Goal: Task Accomplishment & Management: Manage account settings

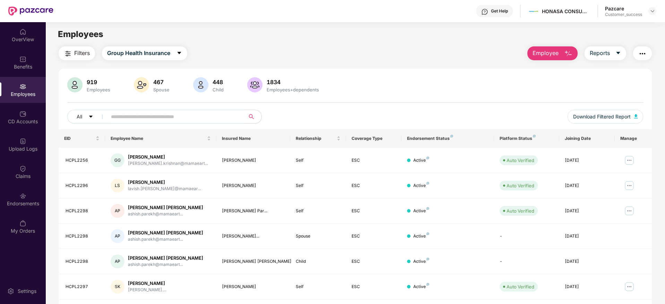
click at [560, 49] on button "Employee" at bounding box center [552, 53] width 50 height 14
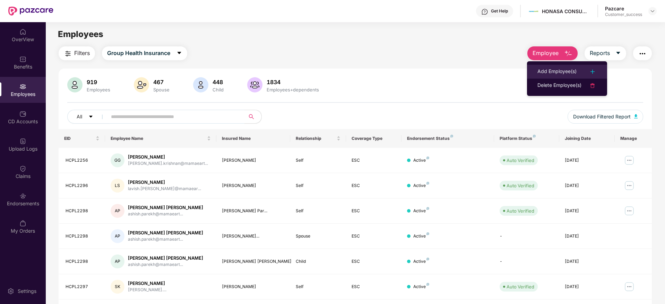
click at [555, 68] on div "Add Employee(s)" at bounding box center [556, 72] width 39 height 8
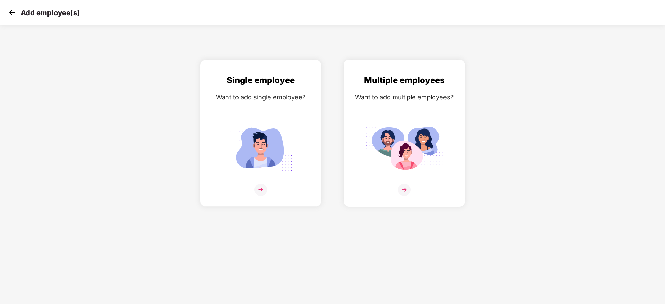
click at [404, 189] on img at bounding box center [404, 190] width 12 height 12
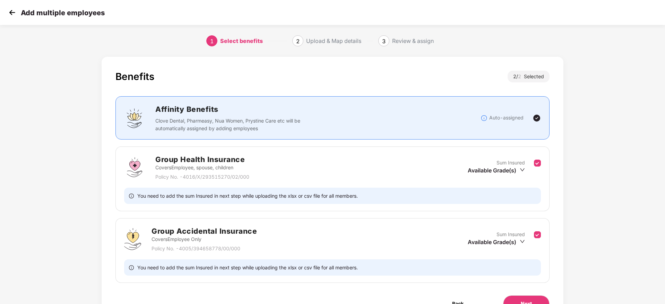
click at [423, 164] on div "Group Health Insurance Covers Employee, spouse, children Policy No. - 4016/X/29…" at bounding box center [332, 167] width 417 height 27
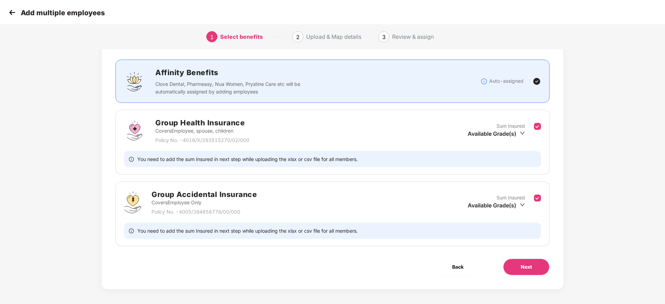
scroll to position [39, 1]
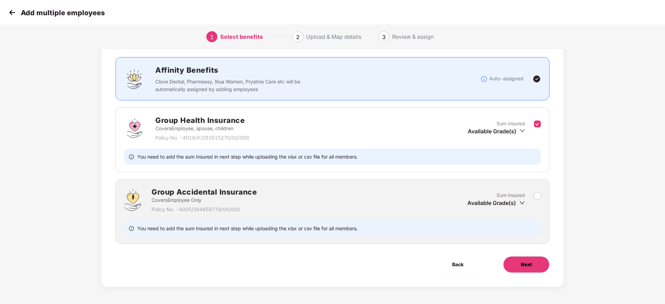
click at [522, 262] on span "Next" at bounding box center [526, 265] width 11 height 8
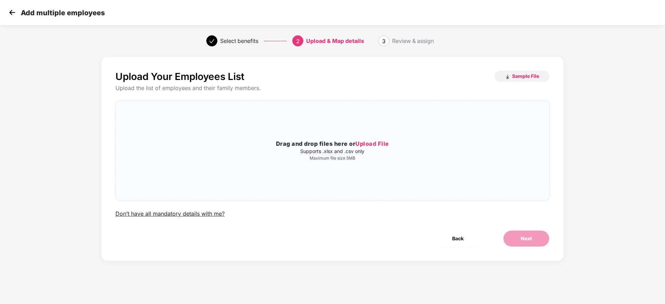
scroll to position [0, 1]
click at [516, 77] on span "Sample File" at bounding box center [525, 76] width 27 height 7
click at [379, 144] on span "Upload File" at bounding box center [372, 143] width 34 height 7
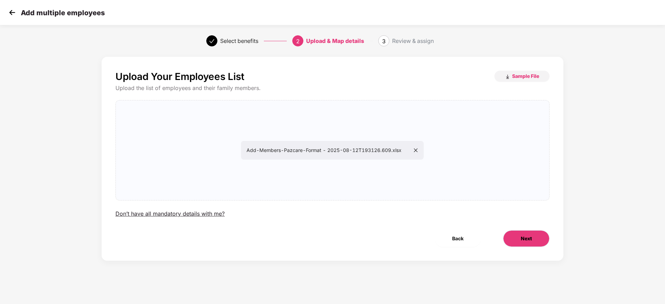
click at [521, 233] on button "Next" at bounding box center [526, 239] width 46 height 17
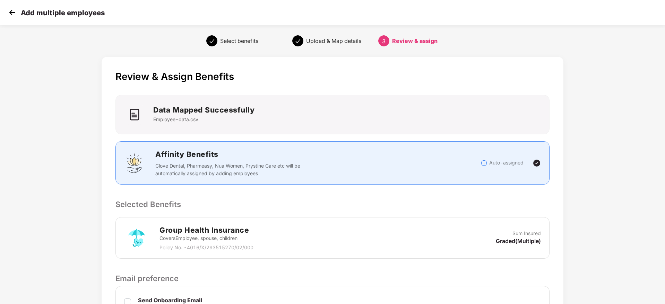
click at [510, 192] on div "Review & Assign Benefits Data Mapped Successfully Employee-data.csv Affinity Be…" at bounding box center [333, 247] width 462 height 380
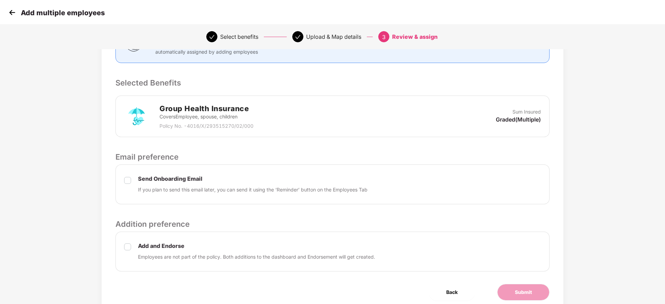
scroll to position [149, 1]
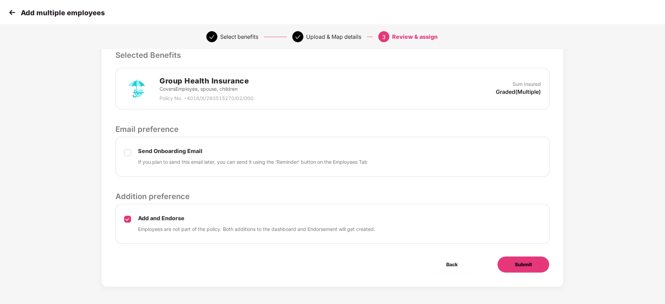
click at [515, 266] on span "Submit" at bounding box center [523, 265] width 17 height 8
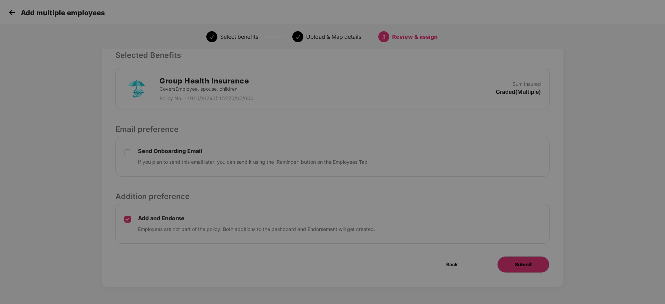
scroll to position [0, 1]
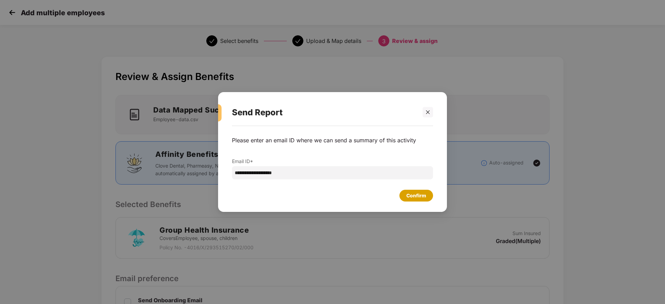
click at [419, 197] on div "Confirm" at bounding box center [416, 196] width 20 height 8
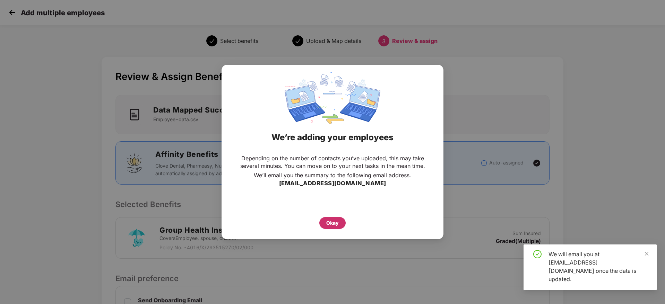
click at [331, 225] on div "Okay" at bounding box center [332, 223] width 12 height 8
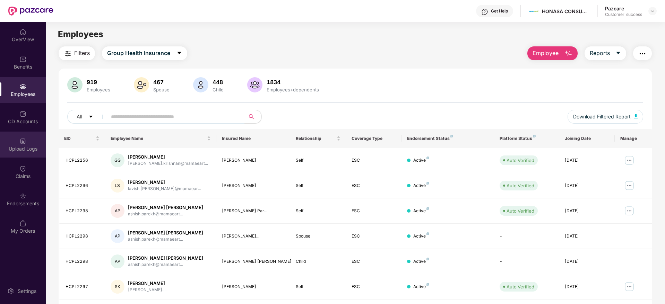
click at [27, 151] on div "Upload Logs" at bounding box center [23, 149] width 46 height 7
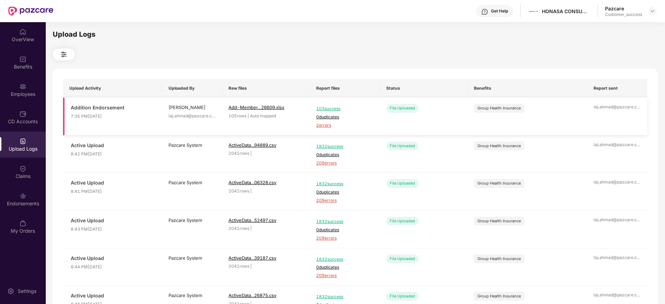
click at [322, 126] on span "2 errors" at bounding box center [345, 125] width 58 height 7
click at [23, 84] on img at bounding box center [22, 86] width 7 height 7
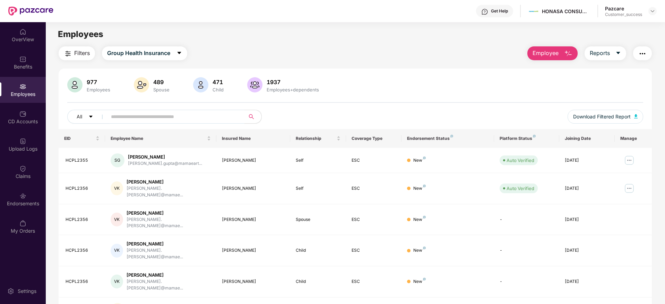
click at [550, 46] on main "Employees Filters Group Health Insurance Employee Reports 977 Employees 489 Spo…" at bounding box center [355, 174] width 619 height 304
click at [546, 54] on span "Employee" at bounding box center [546, 53] width 26 height 9
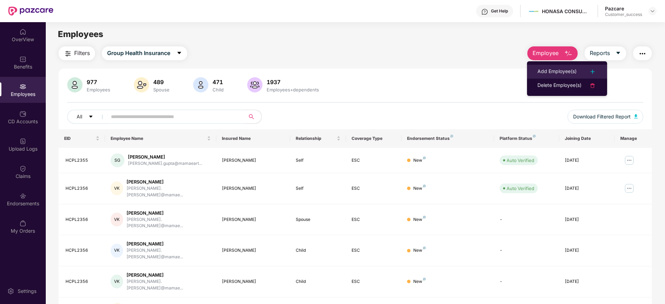
click at [542, 69] on div "Add Employee(s)" at bounding box center [556, 72] width 39 height 8
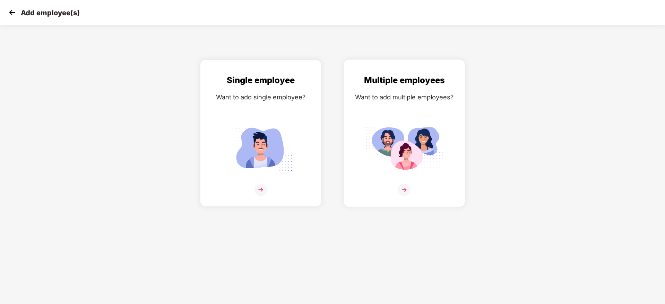
click at [408, 192] on img at bounding box center [404, 190] width 12 height 12
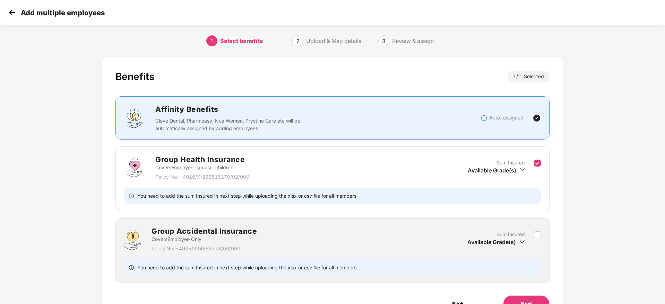
click at [556, 245] on div "Benefits 1 / 2 Selected Affinity Benefits Clove Dental, Pharmeasy, Nua Women, P…" at bounding box center [333, 191] width 462 height 269
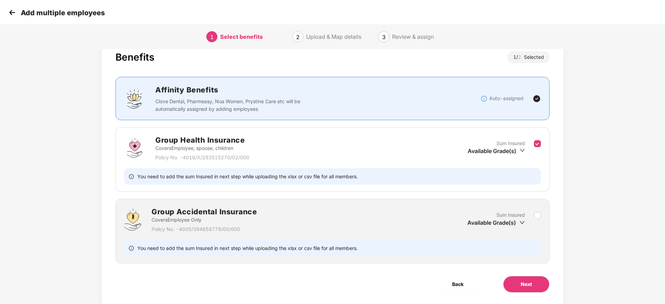
scroll to position [21, 0]
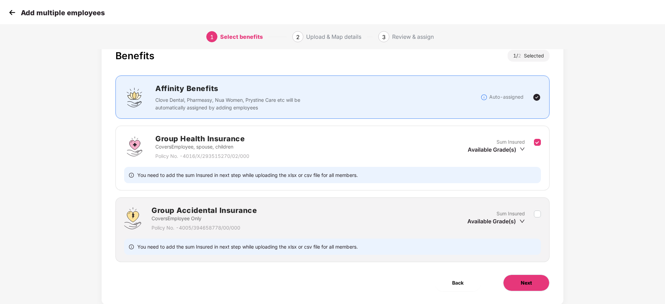
click at [518, 284] on button "Next" at bounding box center [526, 283] width 46 height 17
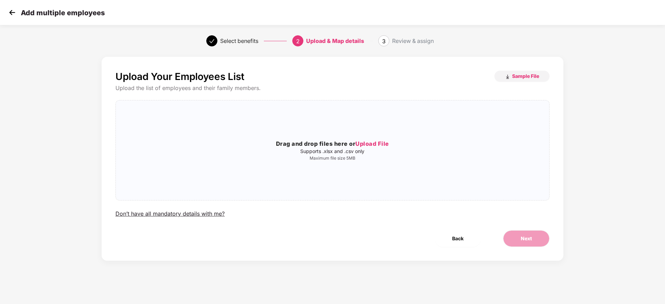
scroll to position [0, 0]
click at [375, 145] on span "Upload File" at bounding box center [372, 143] width 34 height 7
click at [527, 240] on span "Next" at bounding box center [526, 239] width 11 height 8
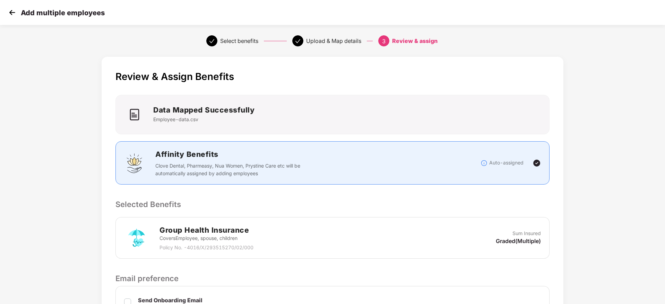
click at [552, 232] on div "Review & Assign Benefits Data Mapped Successfully Employee-data.csv Affinity Be…" at bounding box center [333, 247] width 462 height 380
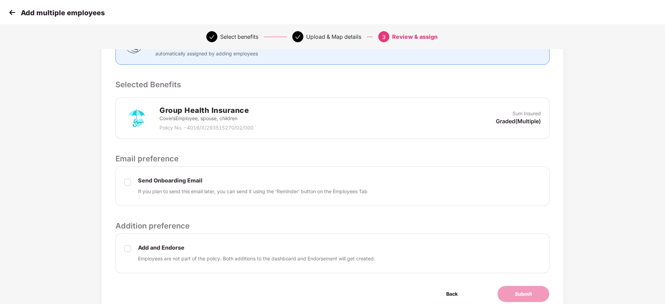
scroll to position [149, 0]
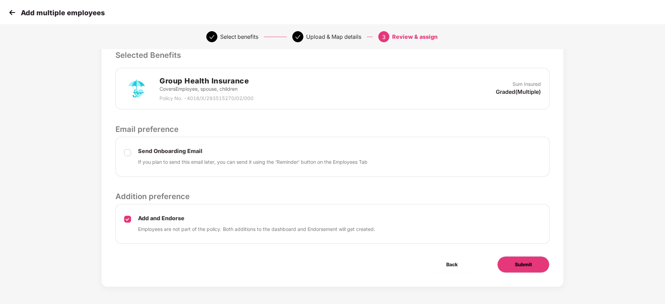
click at [523, 266] on span "Submit" at bounding box center [523, 265] width 17 height 8
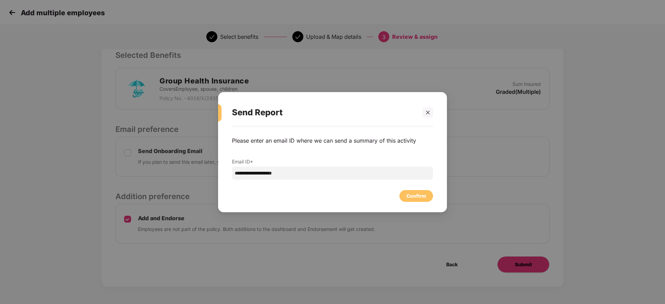
scroll to position [0, 0]
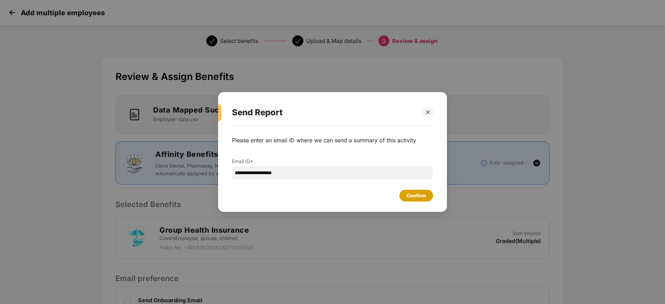
click at [415, 197] on div "Confirm" at bounding box center [416, 196] width 20 height 8
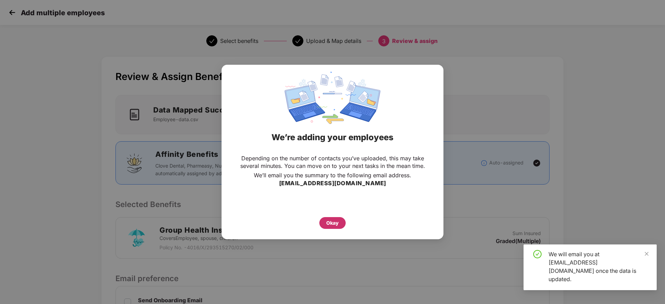
click at [333, 219] on div "Okay" at bounding box center [332, 223] width 26 height 12
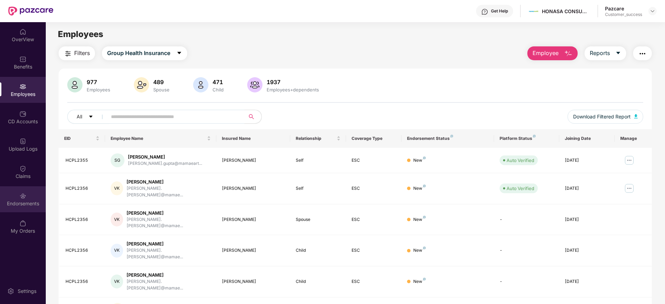
click at [24, 195] on img at bounding box center [22, 196] width 7 height 7
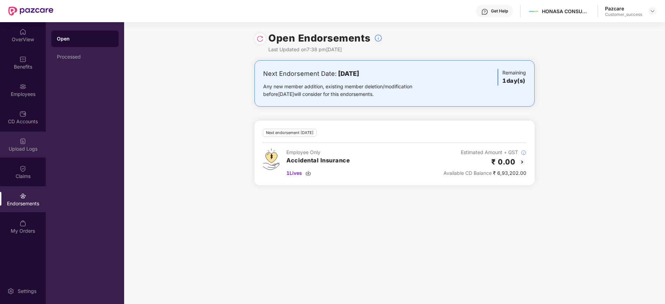
click at [28, 147] on div "Upload Logs" at bounding box center [23, 149] width 46 height 7
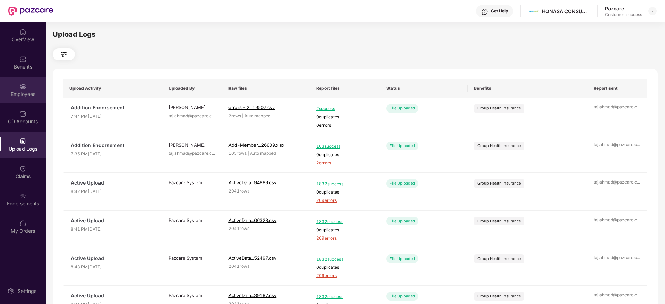
click at [26, 93] on div "Employees" at bounding box center [23, 94] width 46 height 7
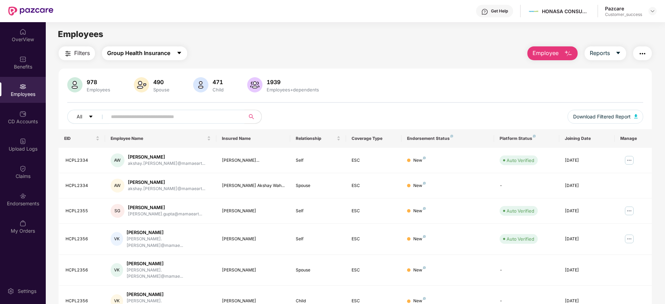
click at [157, 56] on span "Group Health Insurance" at bounding box center [138, 53] width 63 height 9
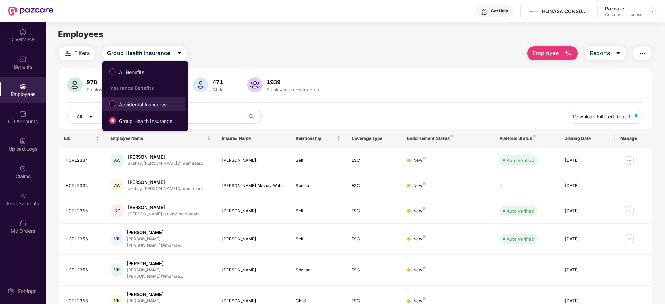
click at [142, 103] on span "Accidental Insurance" at bounding box center [142, 105] width 53 height 8
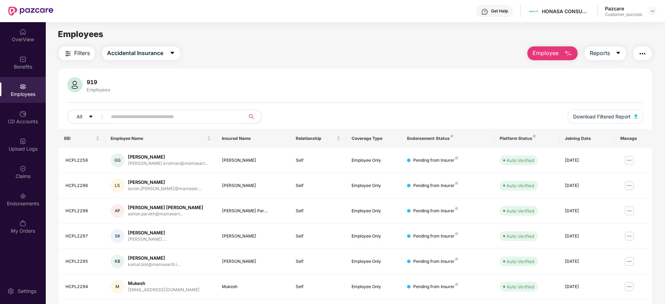
click at [550, 55] on span "Employee" at bounding box center [546, 53] width 26 height 9
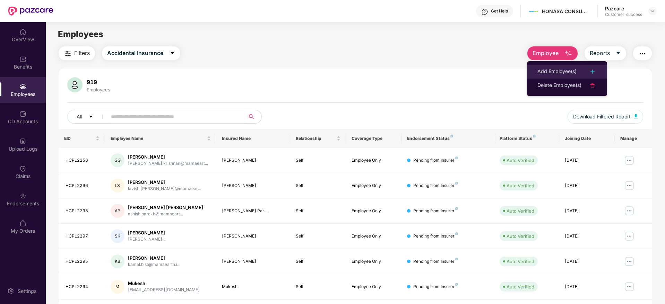
click at [552, 70] on div "Add Employee(s)" at bounding box center [556, 72] width 39 height 8
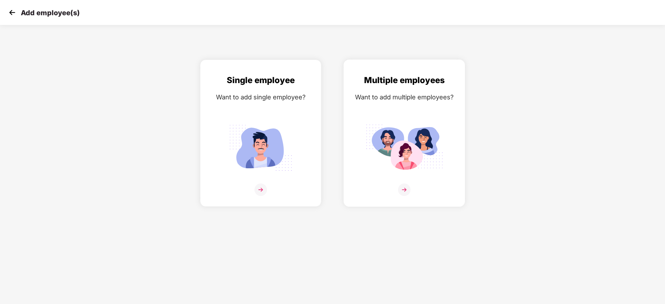
click at [405, 187] on img at bounding box center [404, 190] width 12 height 12
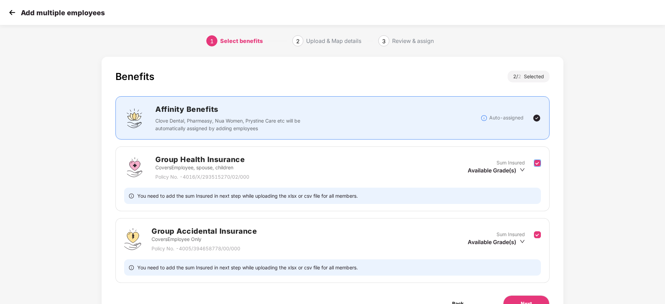
click at [538, 167] on label at bounding box center [537, 167] width 7 height 17
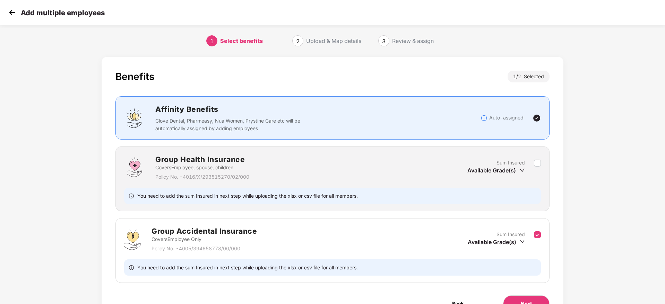
click at [556, 195] on div "Benefits 1 / 2 Selected Affinity Benefits Clove Dental, Pharmeasy, Nua Women, P…" at bounding box center [333, 191] width 462 height 269
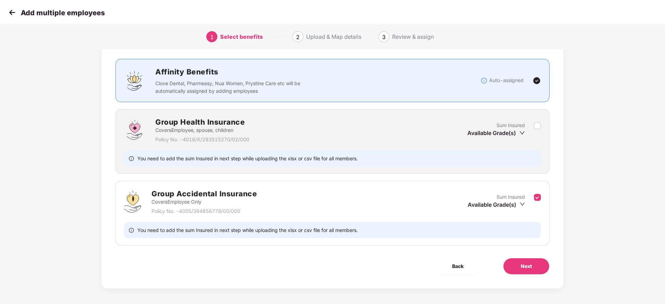
scroll to position [39, 0]
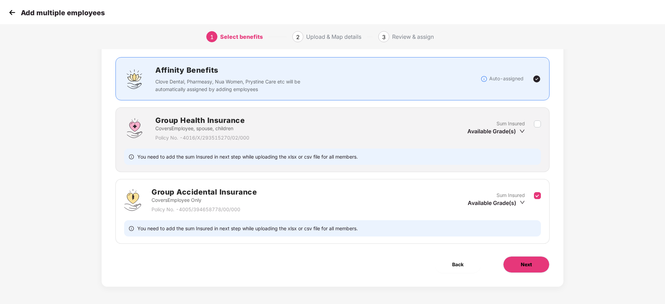
click at [527, 263] on span "Next" at bounding box center [526, 265] width 11 height 8
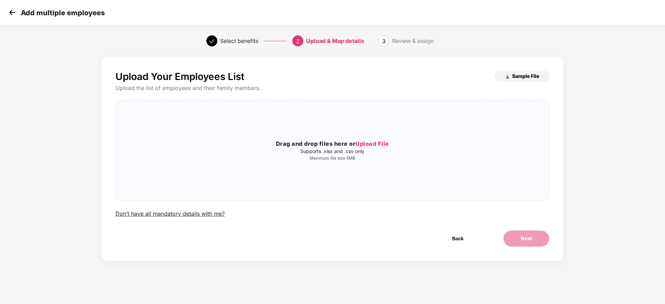
click at [506, 77] on img "button" at bounding box center [508, 77] width 6 height 6
click at [378, 144] on span "Upload File" at bounding box center [372, 143] width 34 height 7
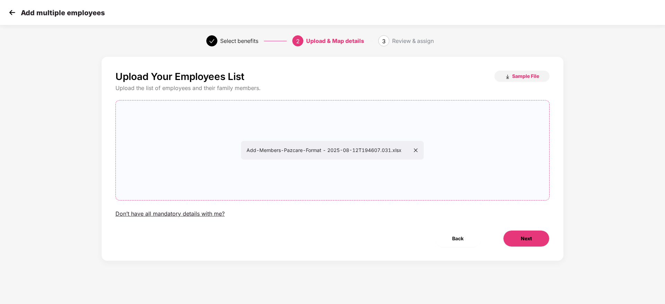
click at [529, 241] on span "Next" at bounding box center [526, 239] width 11 height 8
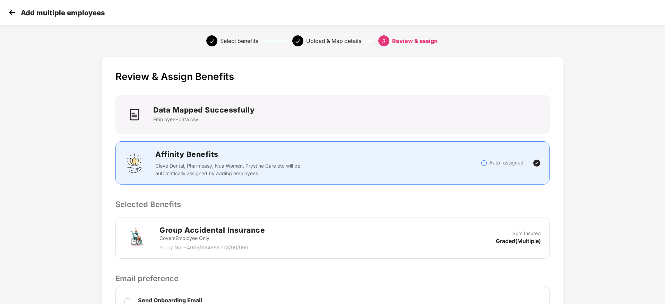
click at [530, 204] on p "Selected Benefits" at bounding box center [332, 205] width 434 height 12
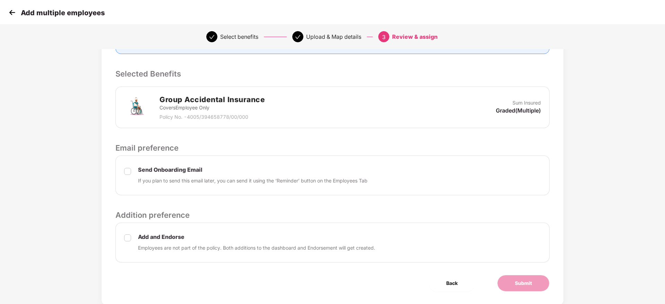
scroll to position [149, 0]
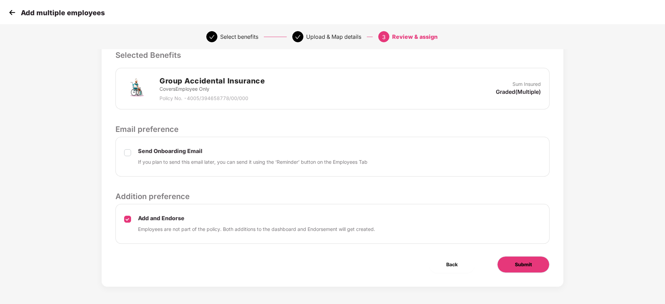
click at [510, 268] on button "Submit" at bounding box center [523, 265] width 52 height 17
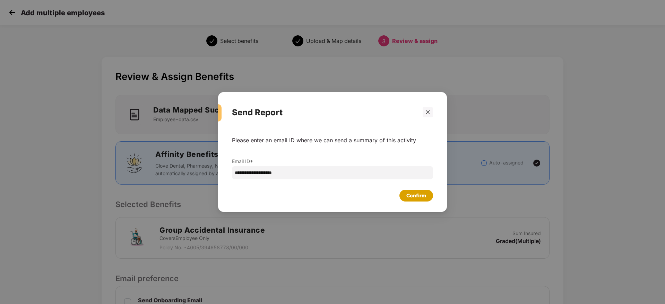
click at [409, 195] on div "Confirm" at bounding box center [416, 196] width 20 height 8
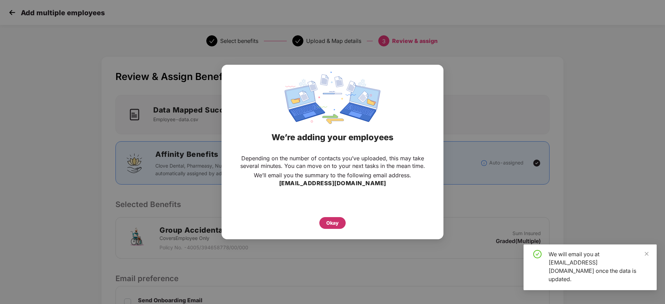
click at [334, 218] on div "Okay" at bounding box center [332, 223] width 26 height 12
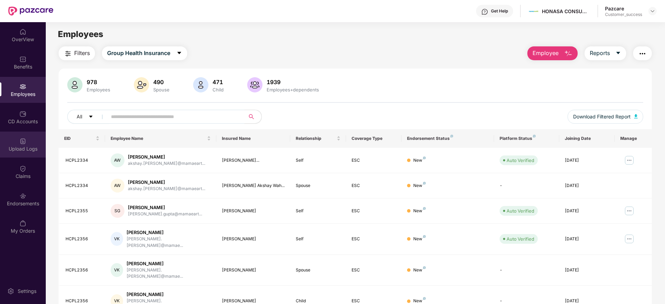
click at [24, 150] on div "Upload Logs" at bounding box center [23, 149] width 46 height 7
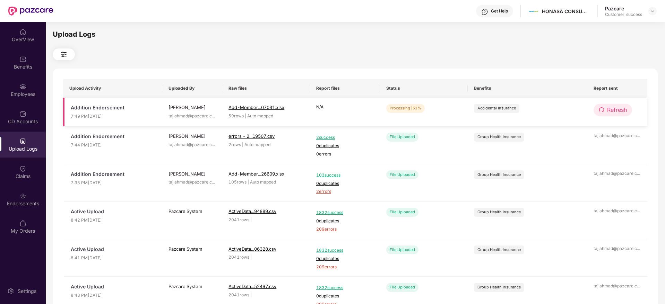
click at [606, 110] on button "Refresh" at bounding box center [613, 110] width 38 height 12
click at [606, 110] on button "Refresh" at bounding box center [613, 110] width 39 height 12
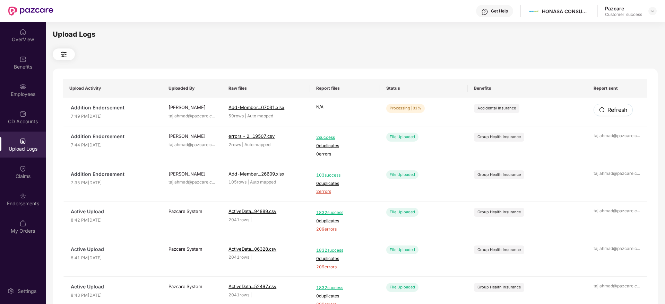
click at [606, 110] on button "Refresh" at bounding box center [613, 110] width 39 height 12
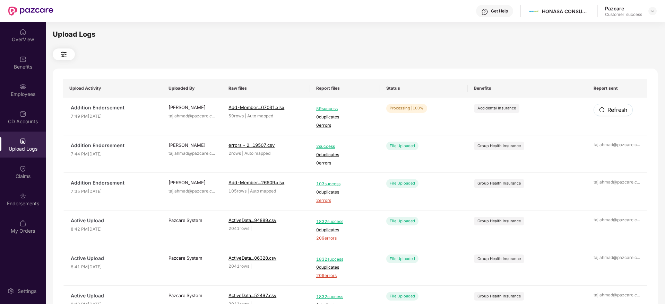
click at [606, 110] on button "Refresh" at bounding box center [613, 110] width 39 height 12
click at [23, 90] on img at bounding box center [22, 86] width 7 height 7
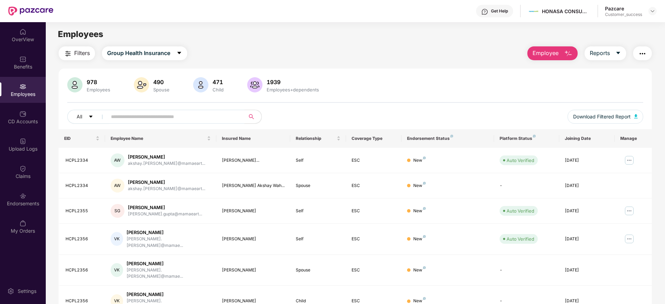
click at [544, 51] on span "Employee" at bounding box center [546, 53] width 26 height 9
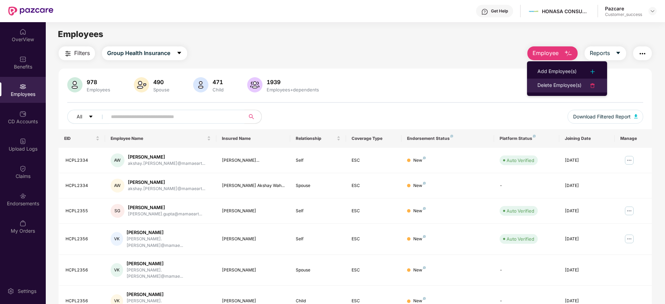
click at [553, 87] on div "Delete Employee(s)" at bounding box center [559, 85] width 44 height 8
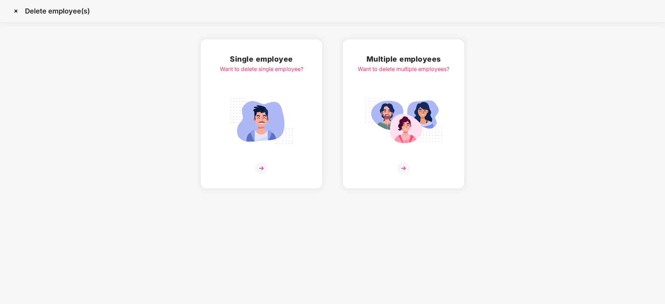
click at [407, 163] on img at bounding box center [403, 168] width 12 height 12
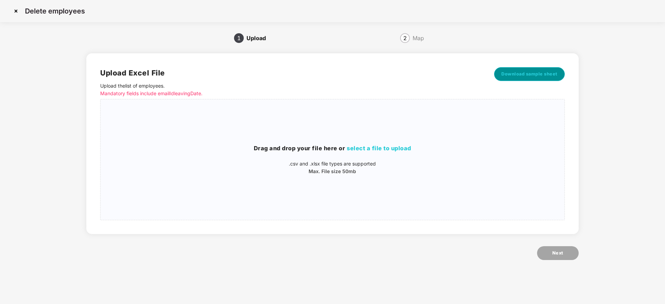
click at [528, 75] on span "Download sample sheet" at bounding box center [529, 74] width 56 height 7
click at [400, 153] on div "Drag and drop your file here or select a file to upload .csv and .xlsx file typ…" at bounding box center [333, 159] width 464 height 31
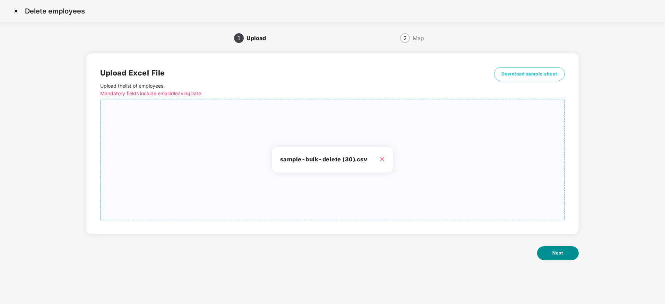
click at [555, 254] on span "Next" at bounding box center [557, 253] width 11 height 7
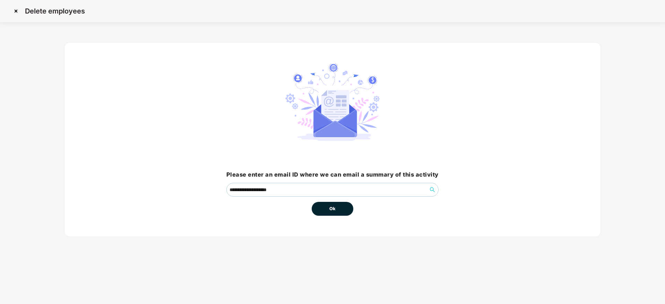
click at [343, 210] on button "Ok" at bounding box center [333, 209] width 42 height 14
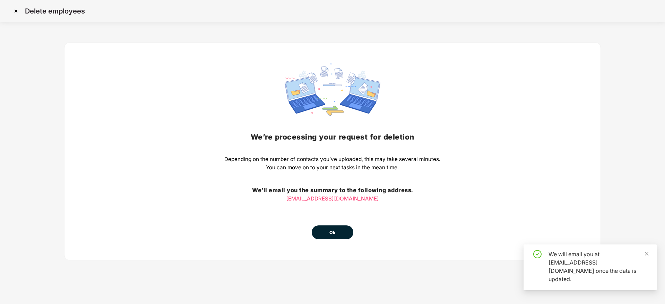
click at [344, 228] on button "Ok" at bounding box center [333, 233] width 42 height 14
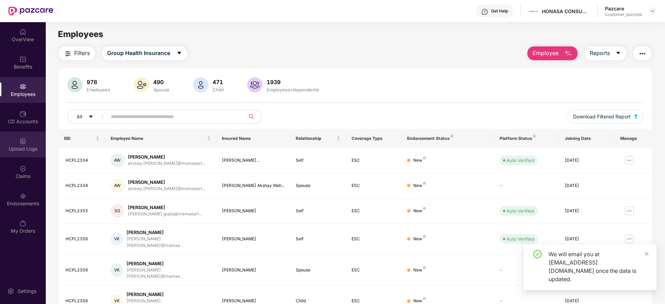
click at [22, 147] on div "Upload Logs" at bounding box center [23, 149] width 46 height 7
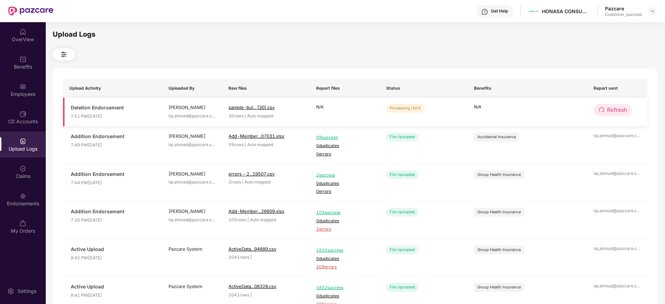
click at [616, 106] on span "Refresh" at bounding box center [617, 110] width 20 height 9
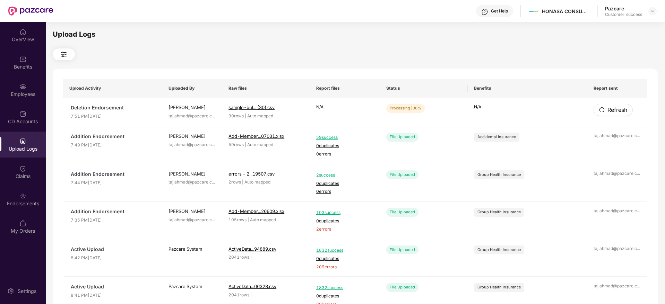
click at [616, 106] on span "Refresh" at bounding box center [617, 110] width 20 height 9
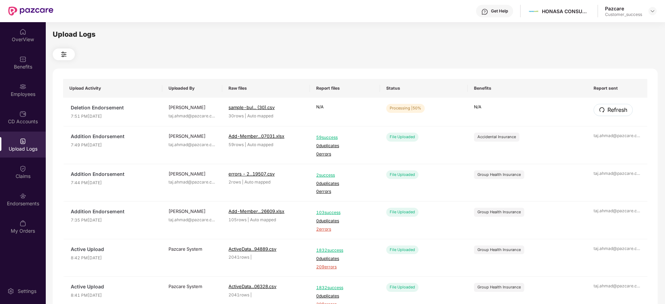
click at [616, 106] on span "Refresh" at bounding box center [617, 110] width 20 height 9
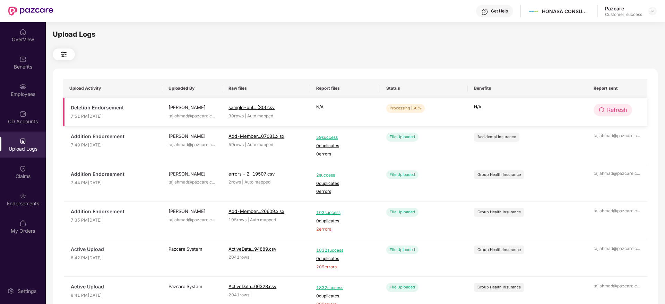
click at [615, 107] on span "Refresh" at bounding box center [617, 110] width 20 height 9
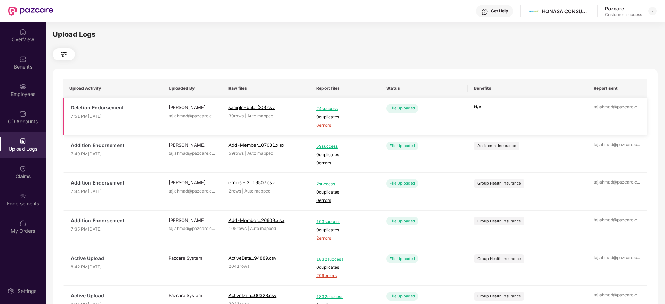
click at [324, 125] on span "6 errors" at bounding box center [345, 125] width 58 height 7
click at [24, 95] on div "Employees" at bounding box center [23, 94] width 46 height 7
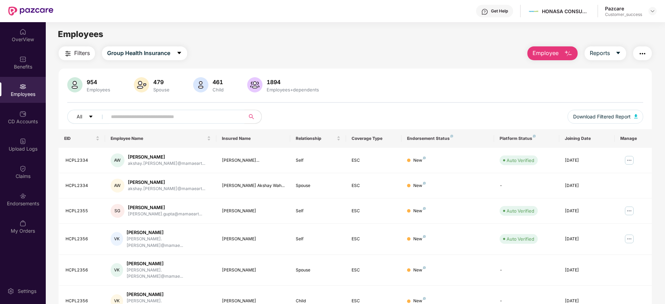
click at [548, 55] on span "Employee" at bounding box center [546, 53] width 26 height 9
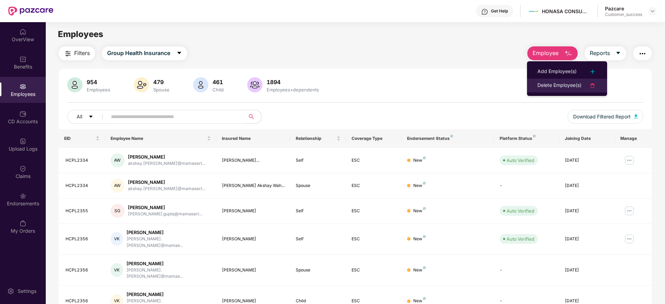
click at [562, 85] on div "Delete Employee(s)" at bounding box center [559, 85] width 44 height 8
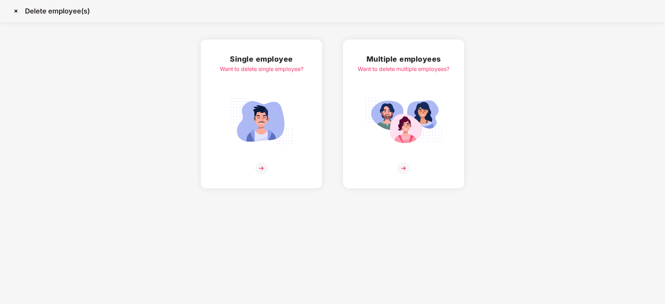
click at [400, 172] on img at bounding box center [403, 168] width 12 height 12
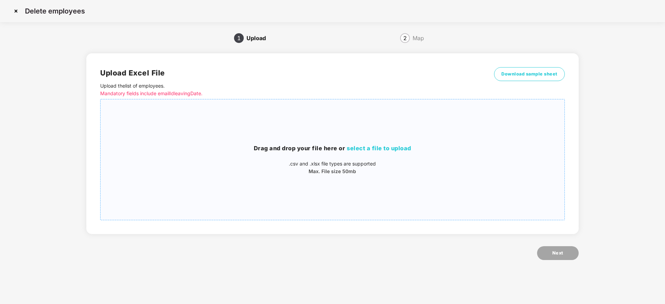
click at [381, 148] on span "select a file to upload" at bounding box center [379, 148] width 64 height 7
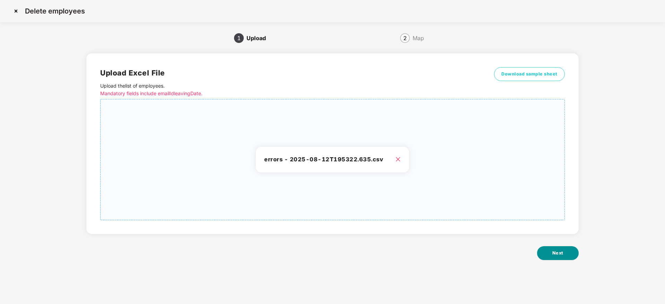
click at [555, 252] on span "Next" at bounding box center [557, 253] width 11 height 7
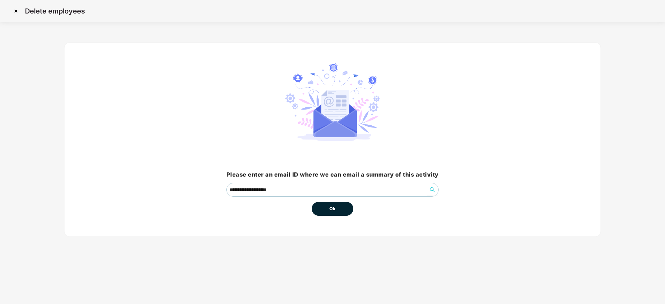
click at [339, 213] on button "Ok" at bounding box center [333, 209] width 42 height 14
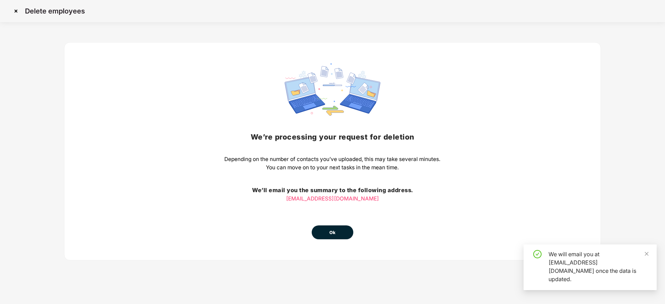
drag, startPoint x: 340, startPoint y: 213, endPoint x: 331, endPoint y: 233, distance: 21.9
click at [331, 233] on div "We’re processing your request for deletion Depending on the number of contacts …" at bounding box center [332, 151] width 216 height 176
click at [331, 233] on span "Ok" at bounding box center [332, 233] width 6 height 7
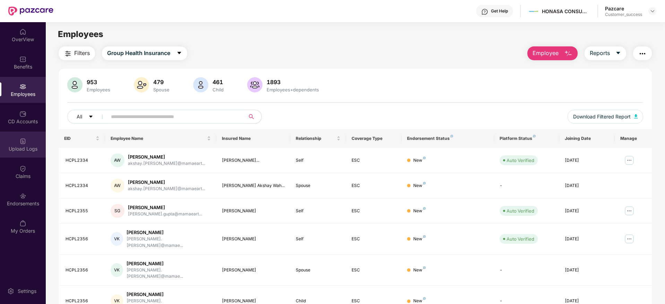
click at [29, 149] on div "Upload Logs" at bounding box center [23, 149] width 46 height 7
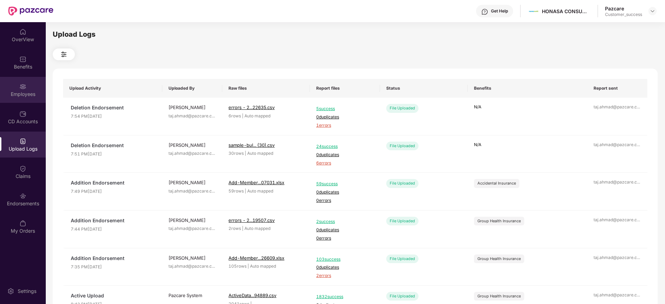
click at [32, 93] on div "Employees" at bounding box center [23, 94] width 46 height 7
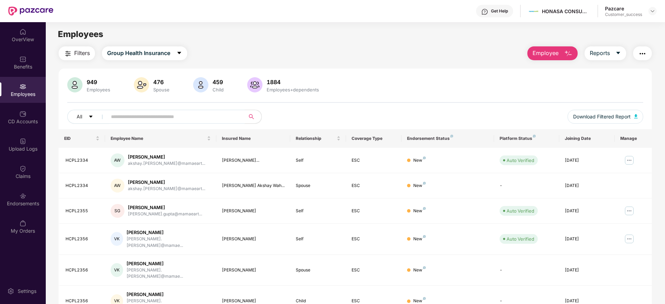
click at [124, 121] on input "text" at bounding box center [173, 117] width 124 height 10
paste input "********"
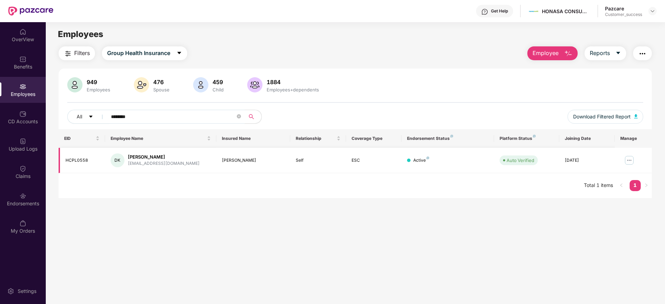
type input "********"
click at [631, 159] on img at bounding box center [629, 160] width 11 height 11
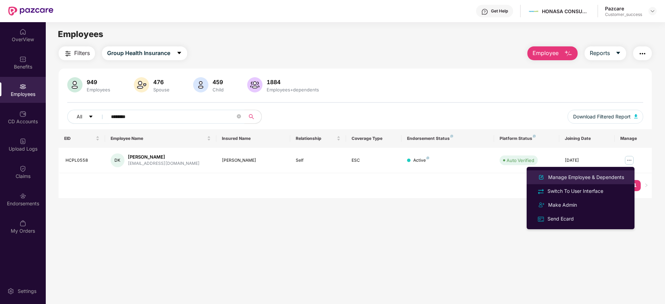
click at [570, 176] on div "Manage Employee & Dependents" at bounding box center [586, 178] width 79 height 8
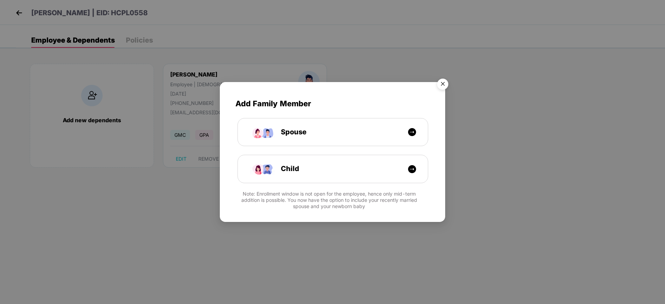
click at [441, 84] on img "Close" at bounding box center [442, 85] width 19 height 19
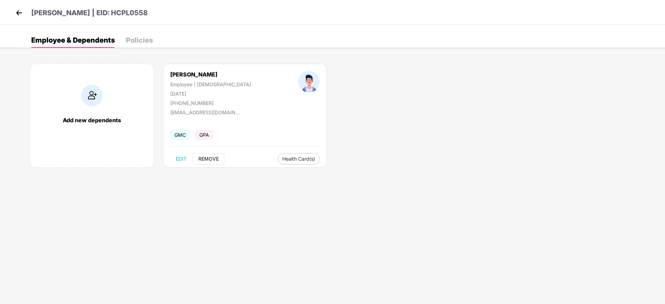
click at [193, 156] on button "REMOVE" at bounding box center [209, 159] width 32 height 11
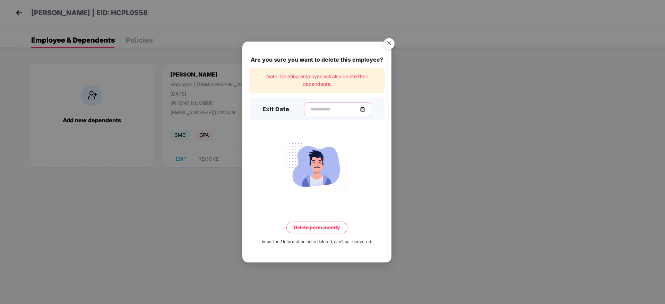
click at [310, 110] on input at bounding box center [335, 109] width 50 height 7
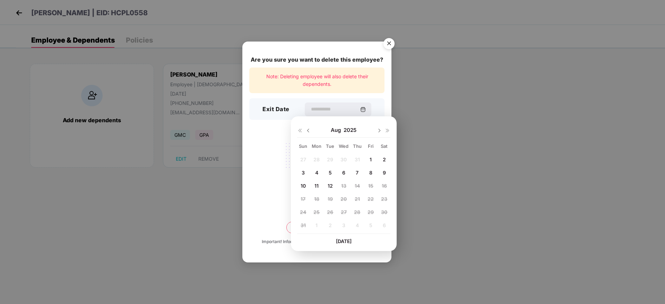
click at [306, 133] on img at bounding box center [308, 131] width 6 height 6
click at [317, 184] on span "14" at bounding box center [316, 186] width 5 height 6
type input "**********"
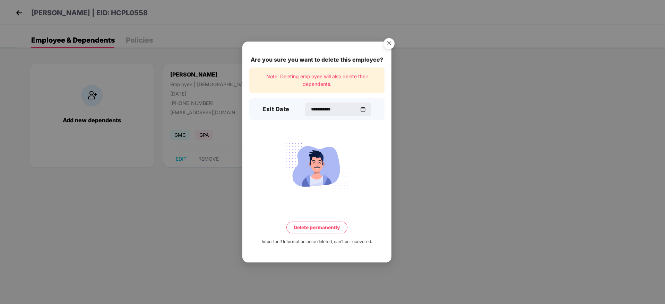
click at [312, 228] on button "Delete permanently" at bounding box center [316, 228] width 61 height 12
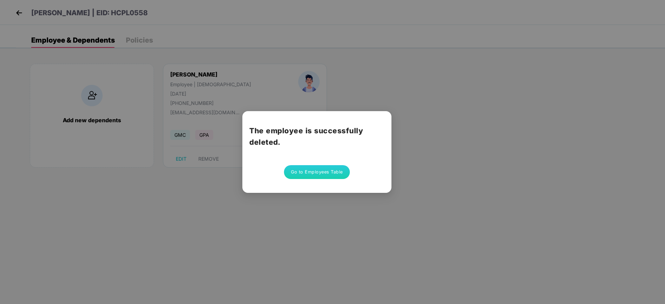
click at [305, 173] on button "Go to Employees Table" at bounding box center [317, 172] width 66 height 14
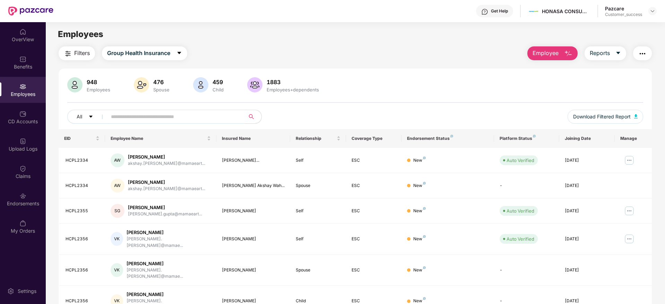
click at [202, 119] on input "text" at bounding box center [173, 117] width 124 height 10
paste input "********"
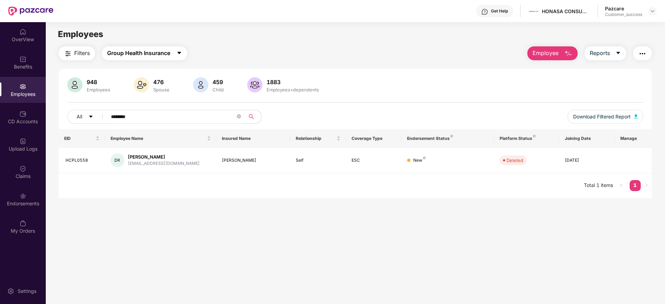
click at [170, 51] on span "Group Health Insurance" at bounding box center [138, 53] width 63 height 9
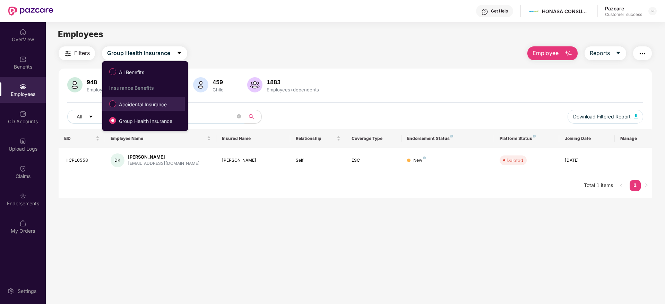
click at [133, 105] on span "Accidental Insurance" at bounding box center [142, 105] width 53 height 8
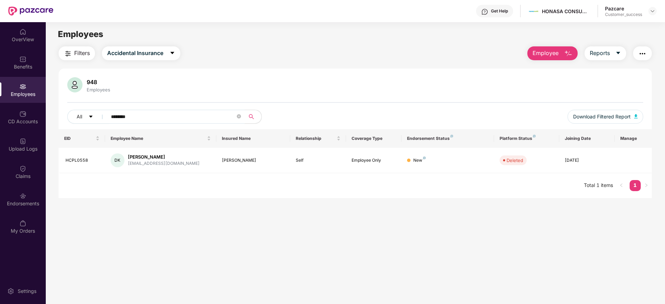
drag, startPoint x: 148, startPoint y: 118, endPoint x: 109, endPoint y: 119, distance: 39.2
click at [109, 119] on span "********" at bounding box center [174, 117] width 142 height 14
paste input "text"
type input "********"
click at [624, 160] on img at bounding box center [629, 163] width 11 height 11
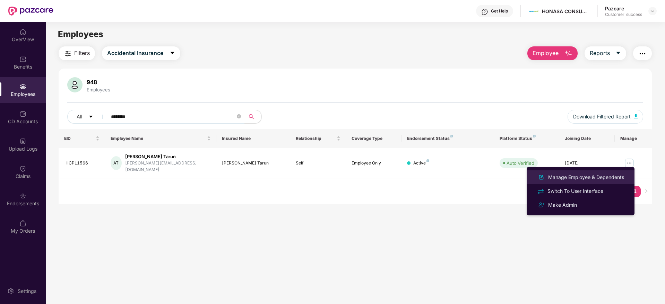
click at [590, 178] on div "Manage Employee & Dependents" at bounding box center [586, 178] width 79 height 8
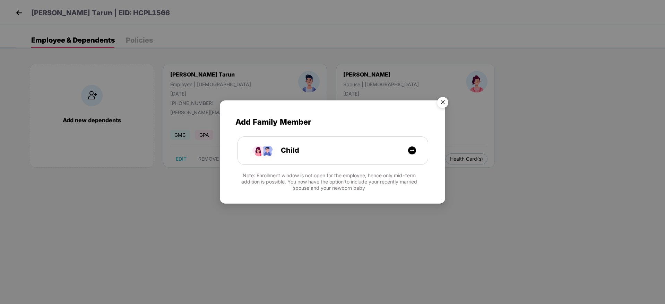
click at [442, 102] on img "Close" at bounding box center [442, 103] width 19 height 19
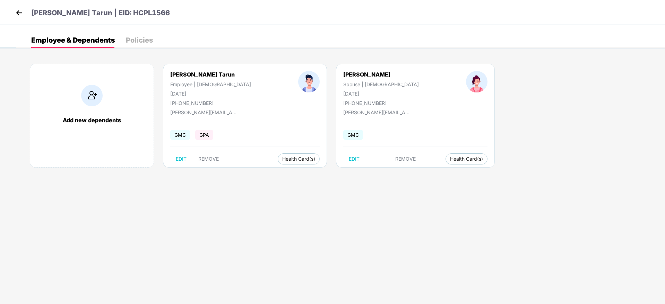
click at [19, 12] on img at bounding box center [19, 13] width 10 height 10
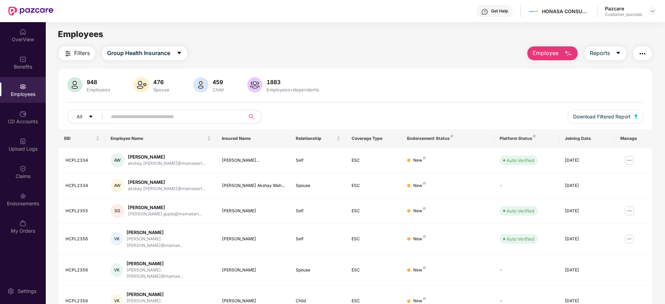
click at [192, 115] on input "text" at bounding box center [173, 117] width 124 height 10
paste input "**********"
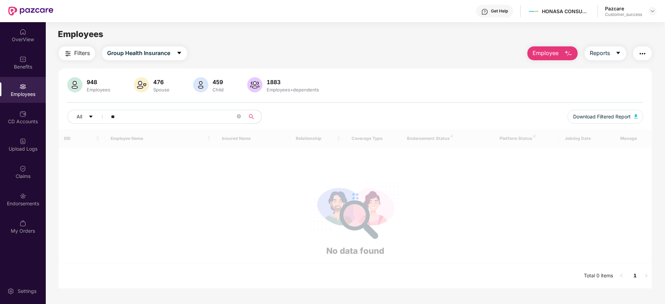
type input "*"
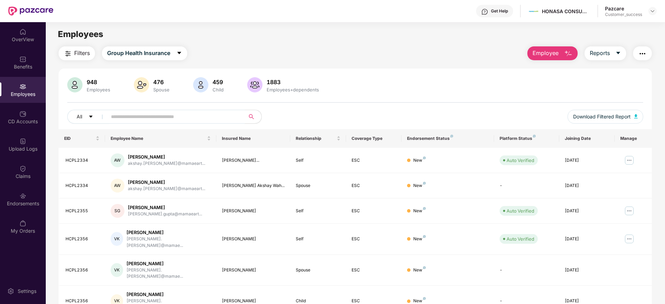
click at [144, 115] on input "text" at bounding box center [173, 117] width 124 height 10
paste input "********"
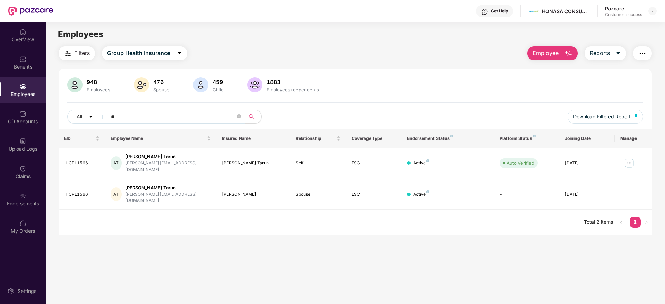
type input "*"
paste input "********"
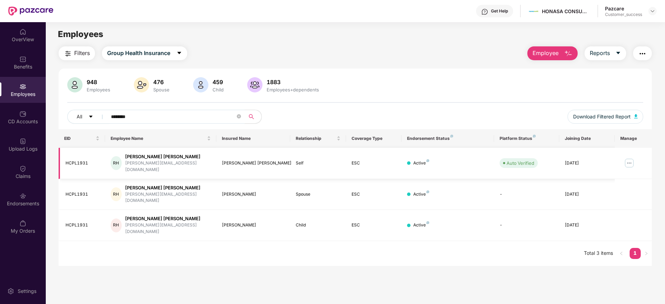
type input "********"
click at [627, 158] on img at bounding box center [629, 163] width 11 height 11
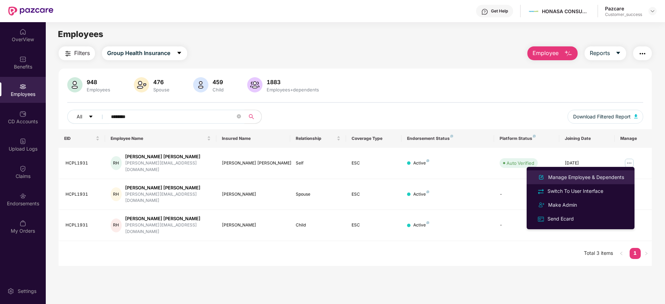
click at [582, 176] on div "Manage Employee & Dependents" at bounding box center [586, 178] width 79 height 8
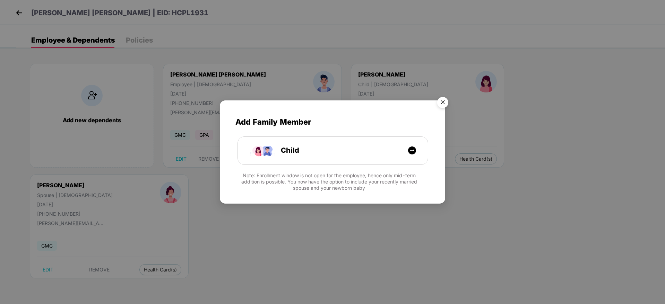
click at [444, 100] on img "Close" at bounding box center [442, 103] width 19 height 19
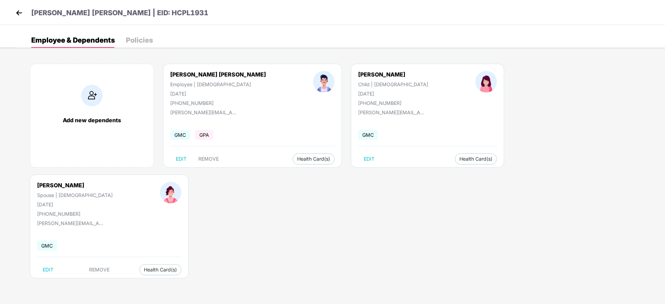
click at [15, 14] on img at bounding box center [19, 13] width 10 height 10
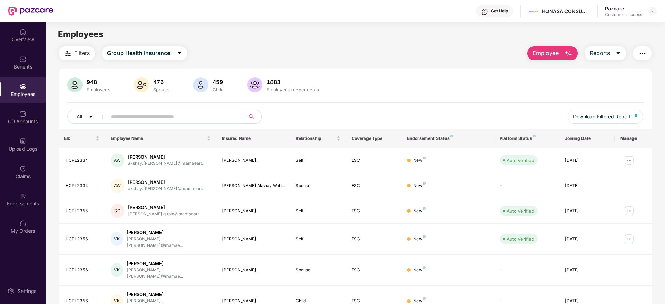
click at [187, 113] on input "text" at bounding box center [173, 117] width 124 height 10
paste input "********"
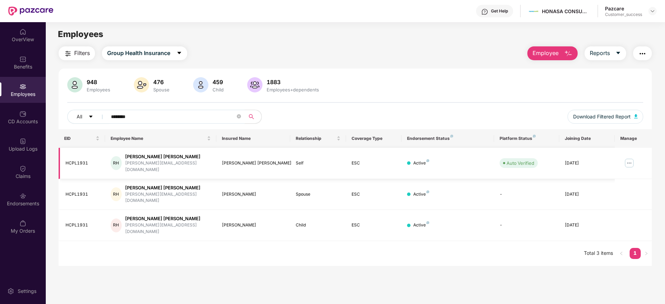
type input "********"
click at [629, 159] on img at bounding box center [629, 163] width 11 height 11
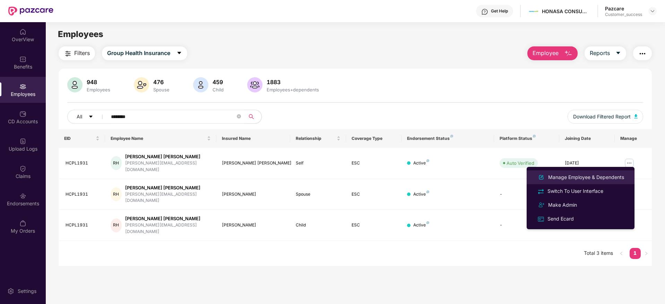
click at [570, 174] on div "Manage Employee & Dependents" at bounding box center [586, 178] width 79 height 8
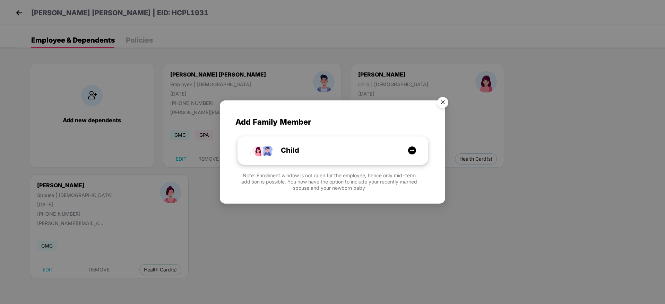
click at [402, 148] on div "Child" at bounding box center [336, 150] width 142 height 11
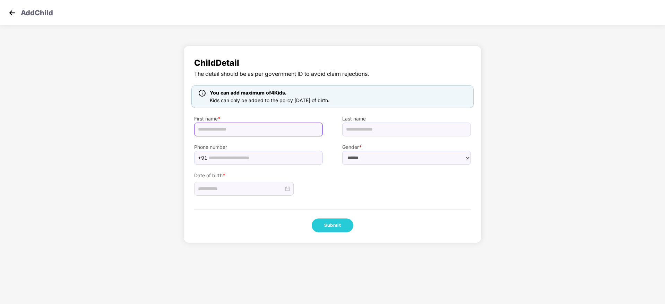
click at [240, 126] on input "text" at bounding box center [258, 130] width 129 height 14
paste input "*********"
type input "*********"
click at [371, 164] on select "****** **** ******" at bounding box center [406, 158] width 129 height 14
select select "******"
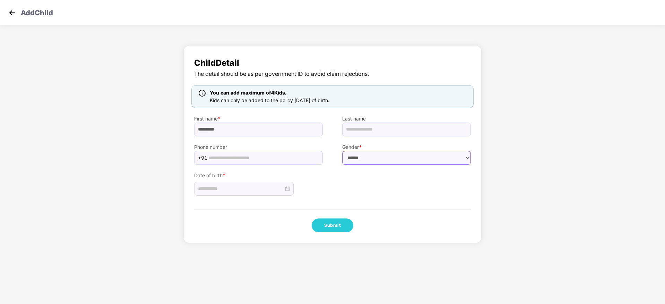
click at [342, 151] on select "****** **** ******" at bounding box center [406, 158] width 129 height 14
click at [272, 187] on input at bounding box center [241, 189] width 86 height 8
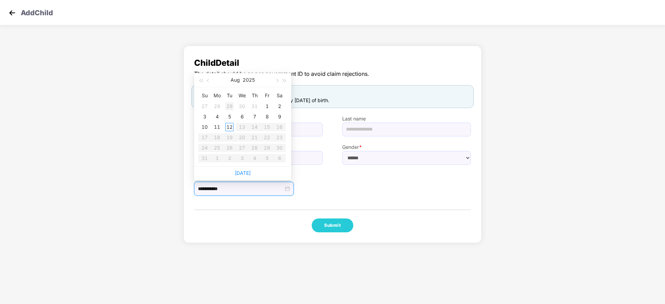
type input "**********"
click at [208, 79] on span "button" at bounding box center [208, 80] width 3 height 3
type input "**********"
click at [222, 126] on td "14" at bounding box center [217, 127] width 12 height 10
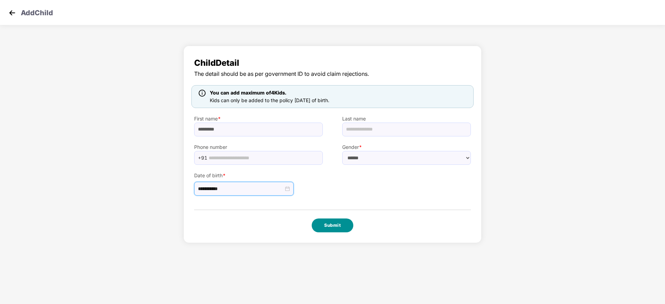
click at [332, 231] on button "Submit" at bounding box center [333, 226] width 42 height 14
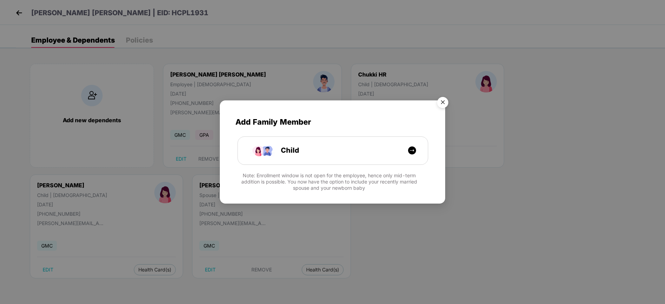
click at [442, 102] on img "Close" at bounding box center [442, 103] width 19 height 19
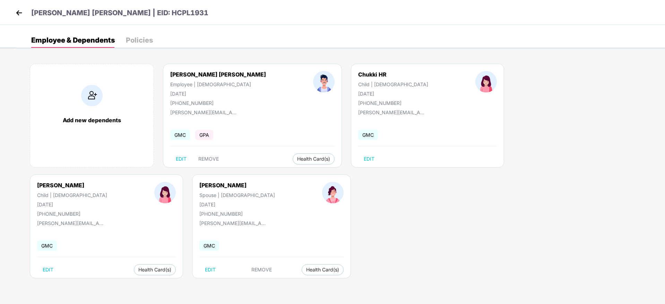
click at [17, 12] on img at bounding box center [19, 13] width 10 height 10
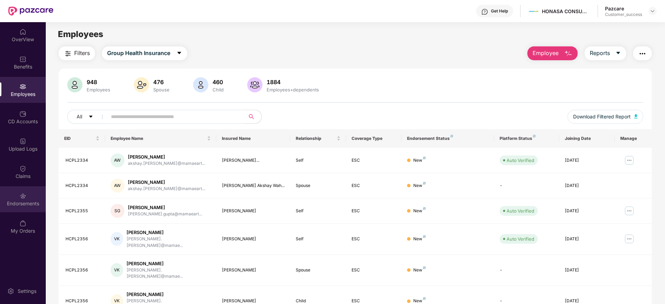
click at [26, 197] on div "Endorsements" at bounding box center [23, 200] width 46 height 26
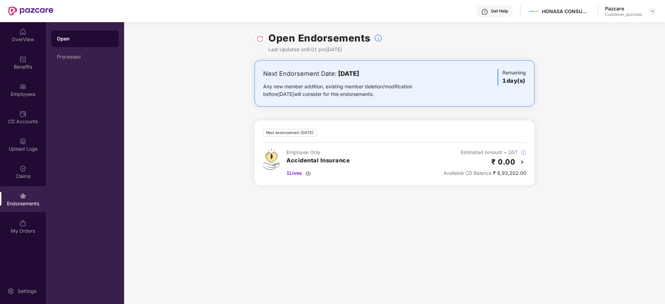
click at [259, 36] on img at bounding box center [260, 38] width 7 height 7
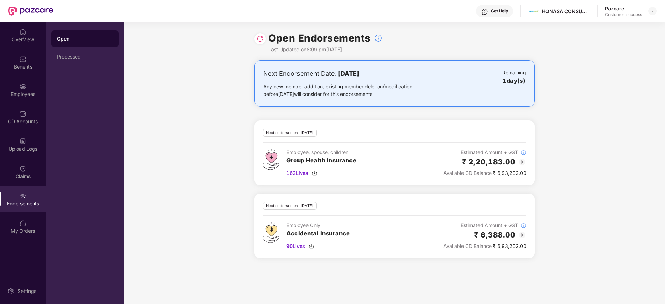
click at [259, 35] on div at bounding box center [259, 38] width 11 height 11
click at [259, 40] on img at bounding box center [260, 38] width 7 height 7
click at [653, 11] on img at bounding box center [653, 11] width 6 height 6
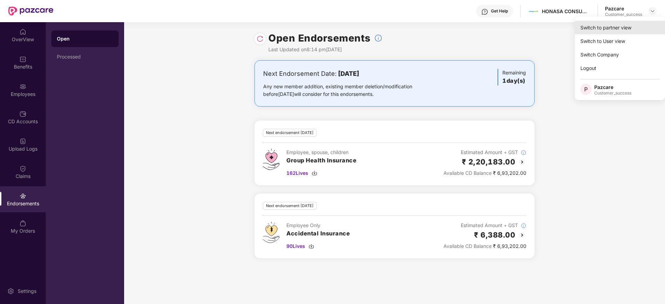
click at [596, 27] on div "Switch to partner view" at bounding box center [620, 28] width 90 height 14
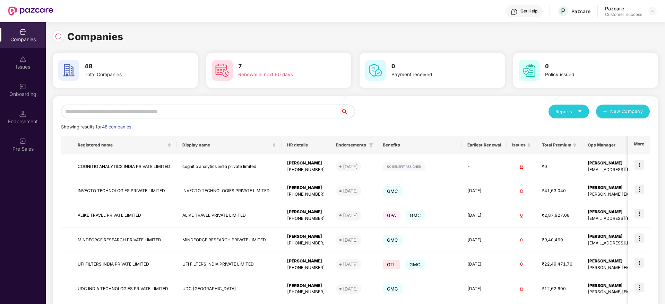
click at [166, 115] on input "text" at bounding box center [201, 112] width 280 height 14
click at [382, 104] on div "Reports New Company Showing results for 48 companies. Registered name Display n…" at bounding box center [355, 264] width 605 height 337
